Goal: Information Seeking & Learning: Find specific fact

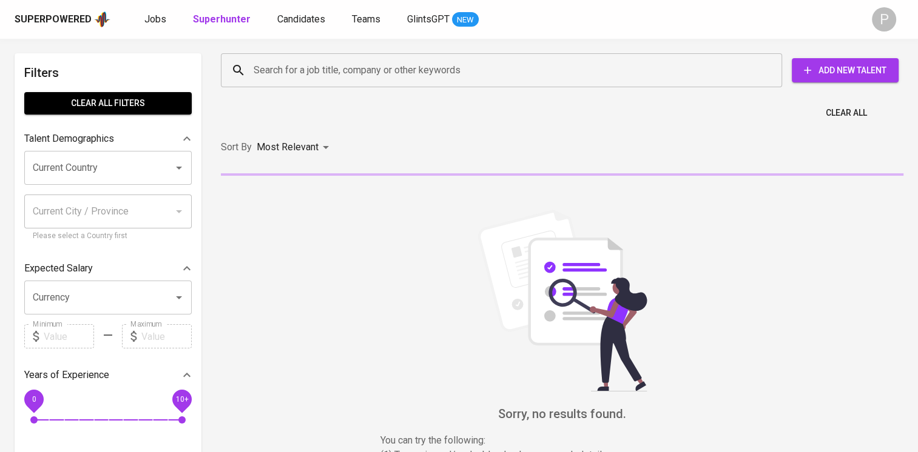
click at [281, 73] on input "Search for a job title, company or other keywords" at bounding box center [504, 70] width 508 height 23
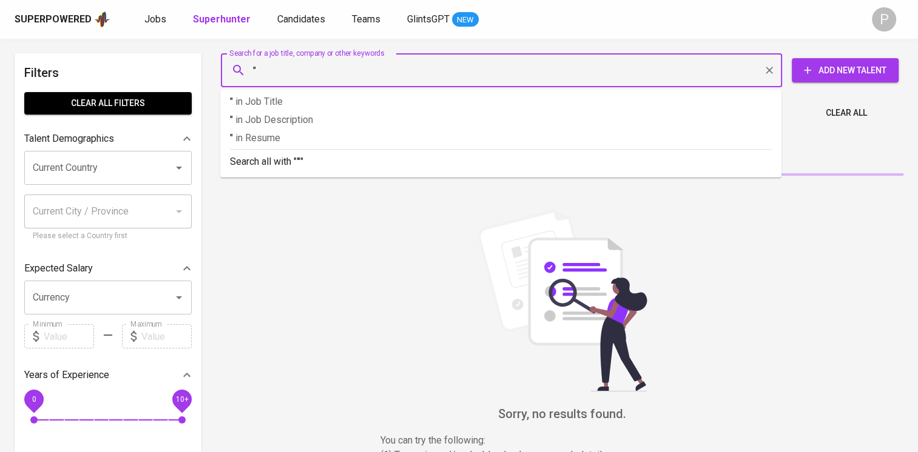
paste input "[PERSON_NAME] [PERSON_NAME] Samosir"
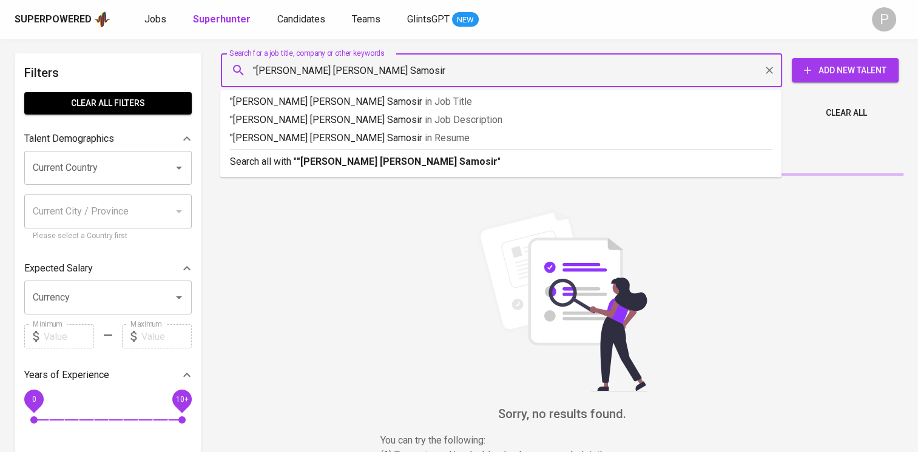
type input ""[PERSON_NAME] [PERSON_NAME] Samosir""
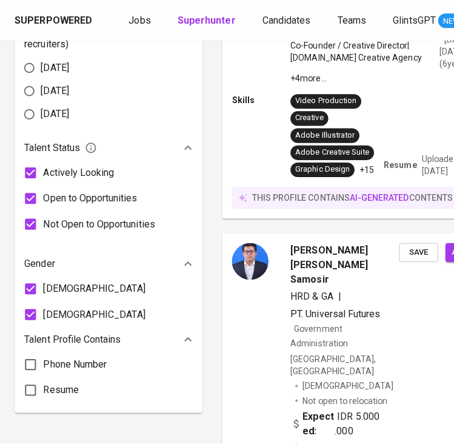
scroll to position [650, 0]
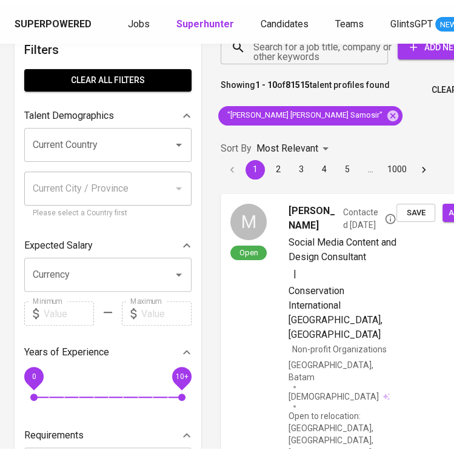
scroll to position [0, 0]
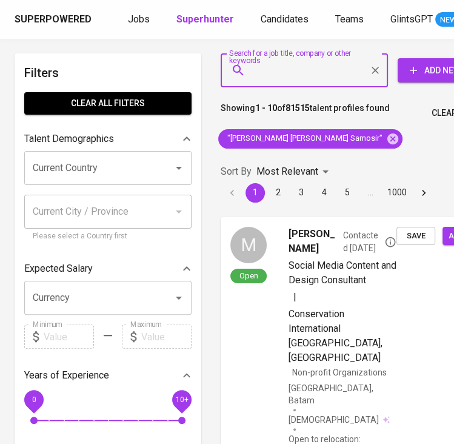
click at [295, 76] on input "Search for a job title, company or other keywords" at bounding box center [307, 70] width 114 height 23
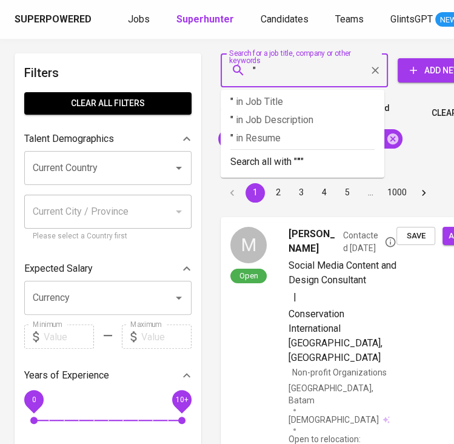
paste input "[PERSON_NAME]"
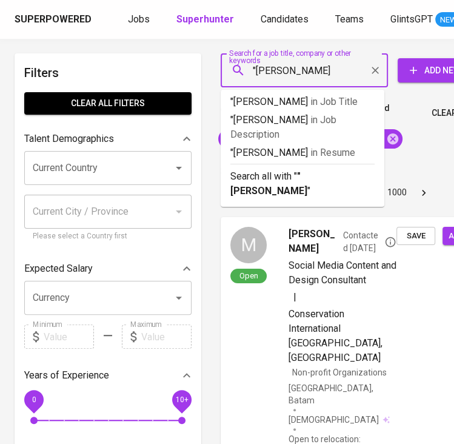
type input ""[PERSON_NAME]""
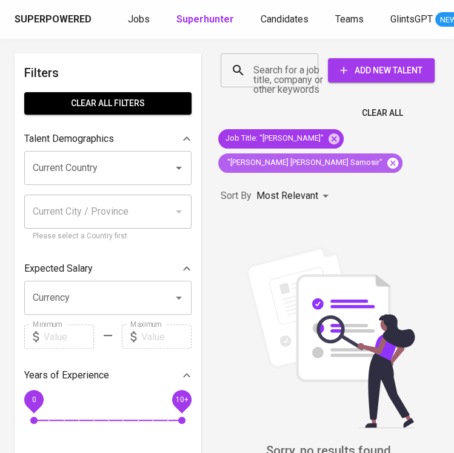
click at [388, 163] on icon at bounding box center [393, 162] width 11 height 11
